Goal: Entertainment & Leisure: Consume media (video, audio)

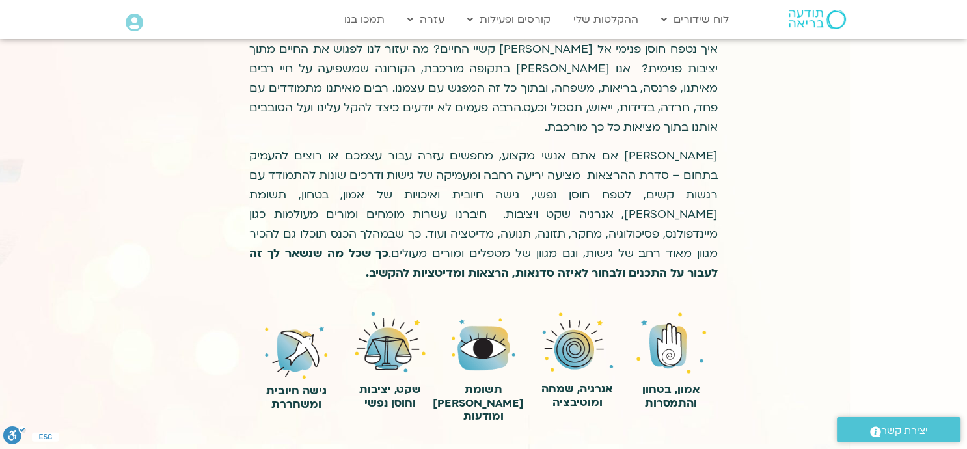
scroll to position [407, 0]
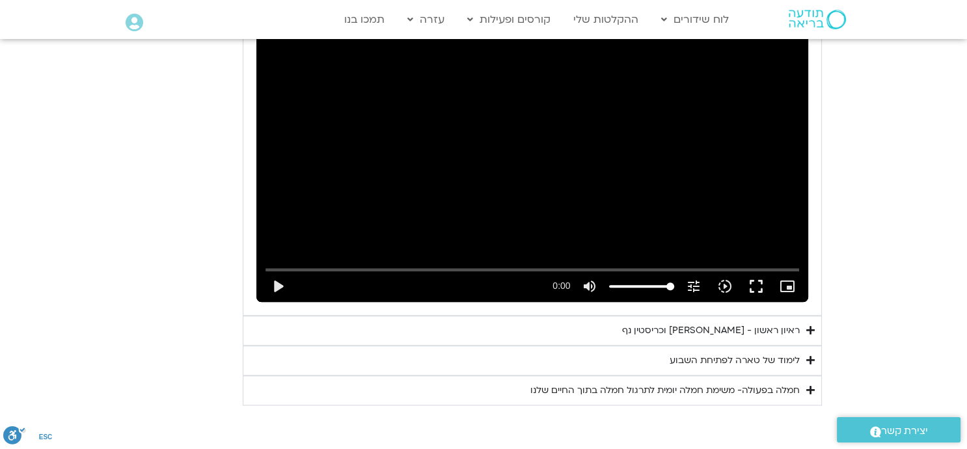
scroll to position [1451, 0]
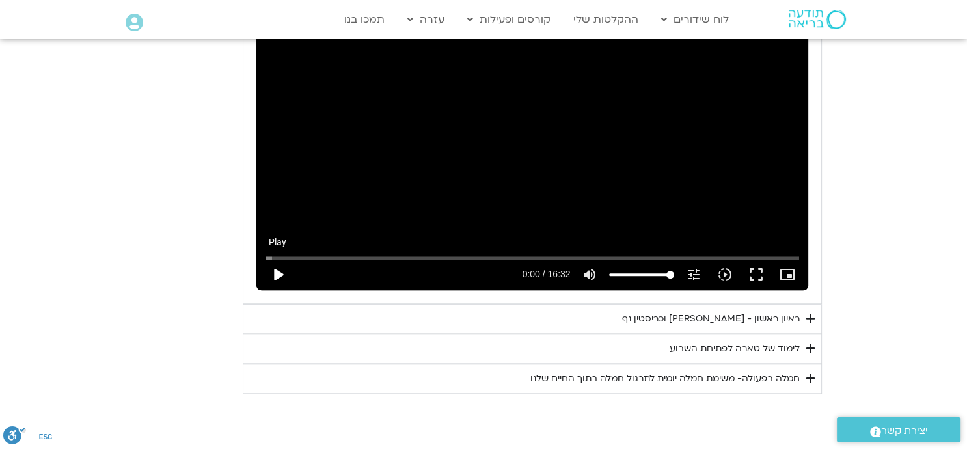
click at [284, 259] on button "play_arrow" at bounding box center [277, 274] width 31 height 31
click at [283, 259] on button "pause" at bounding box center [277, 274] width 31 height 31
type input "231.267977"
click at [726, 311] on div "ראיון ראשון - טארה בראך וכריסטין נף" at bounding box center [711, 319] width 178 height 16
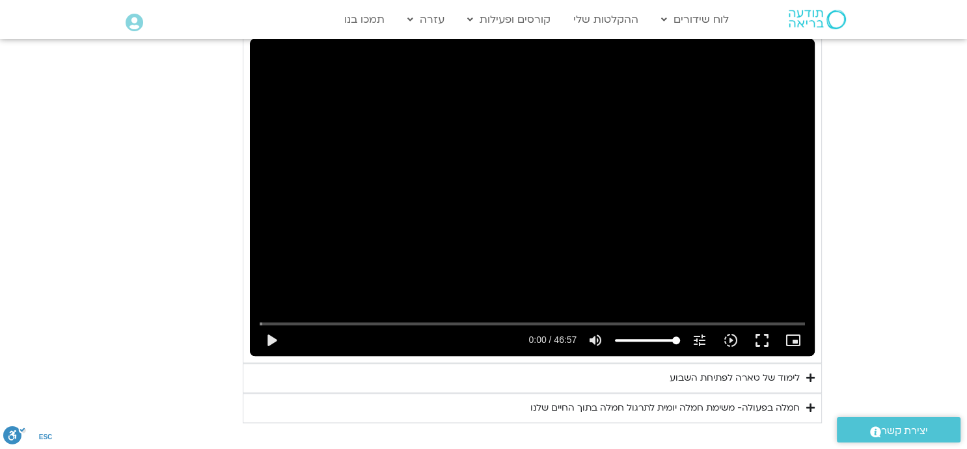
scroll to position [1777, 0]
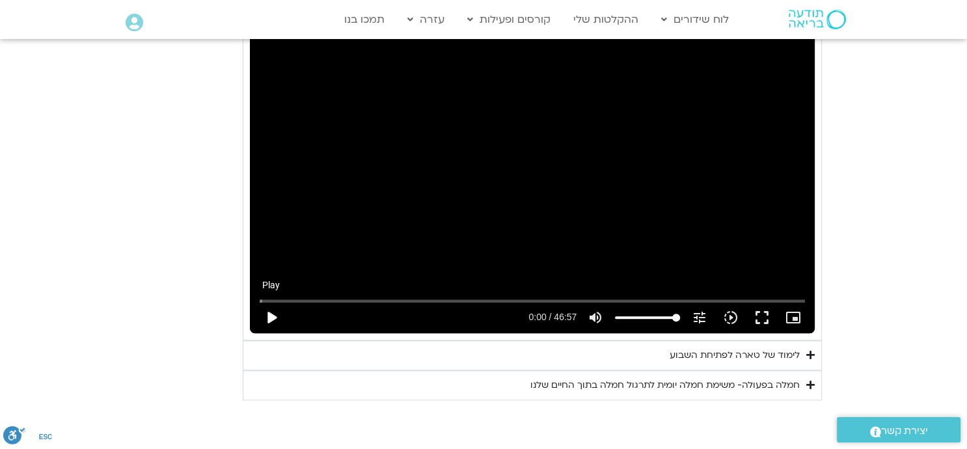
click at [271, 302] on button "play_arrow" at bounding box center [271, 317] width 31 height 31
click at [269, 302] on button "pause" at bounding box center [271, 317] width 31 height 31
type input "27.84904"
